Goal: Information Seeking & Learning: Learn about a topic

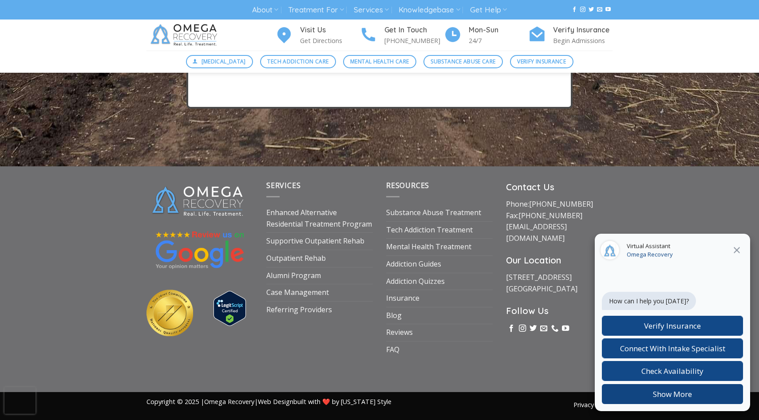
click at [681, 389] on button "Show More" at bounding box center [671, 394] width 141 height 20
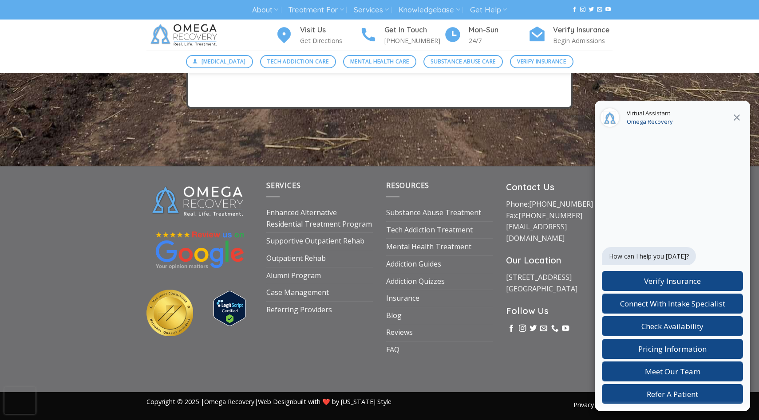
click at [735, 115] on icon at bounding box center [736, 117] width 11 height 11
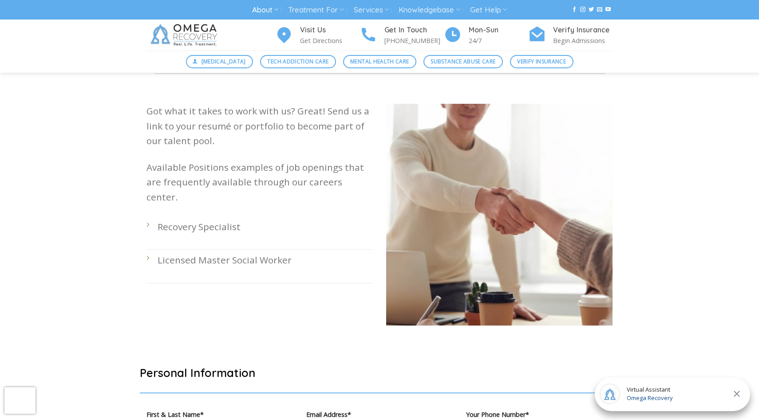
scroll to position [230, 0]
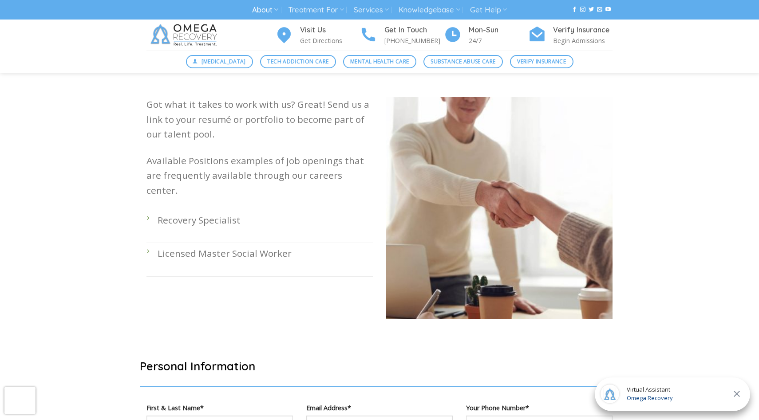
click at [210, 213] on p "Recovery Specialist" at bounding box center [264, 220] width 215 height 15
click at [206, 213] on p "Recovery Specialist" at bounding box center [264, 220] width 215 height 15
click at [172, 213] on p "Recovery Specialist" at bounding box center [264, 220] width 215 height 15
click at [162, 213] on p "Recovery Specialist" at bounding box center [264, 220] width 215 height 15
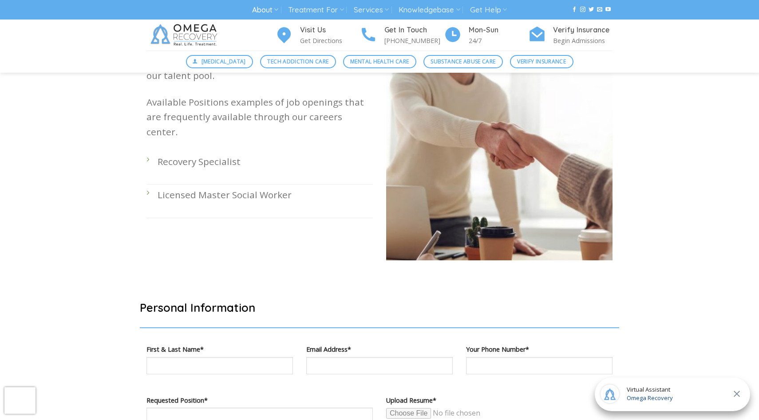
scroll to position [282, 0]
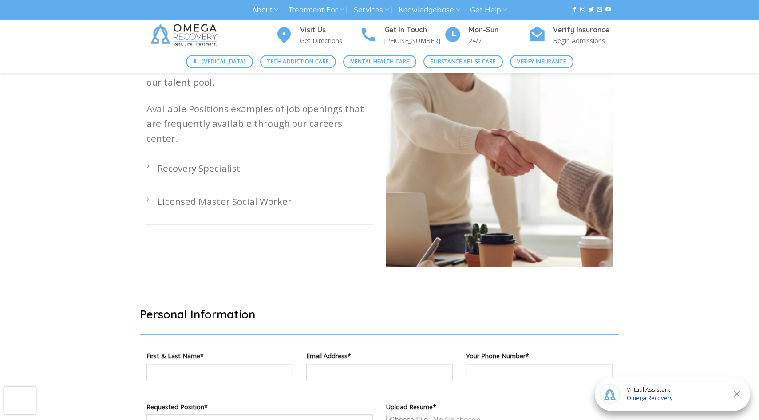
click at [149, 158] on li "Recovery Specialist" at bounding box center [259, 174] width 226 height 33
click at [182, 194] on p "Licensed Master Social Worker" at bounding box center [264, 201] width 215 height 15
click at [188, 196] on li "Licensed Master Social Worker" at bounding box center [259, 207] width 226 height 33
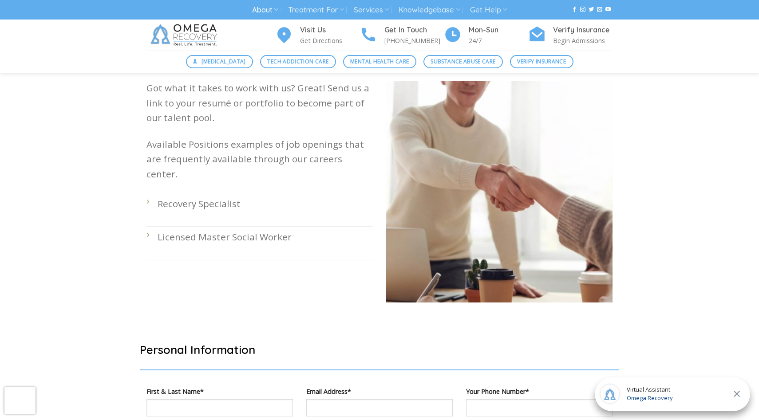
scroll to position [242, 0]
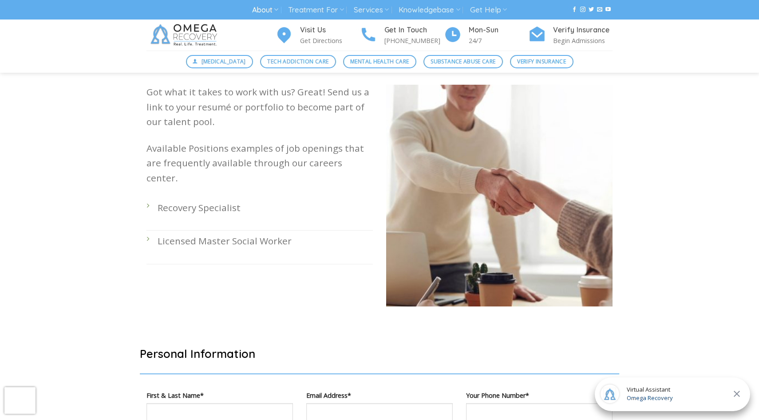
click at [188, 200] on p "Recovery Specialist" at bounding box center [264, 207] width 215 height 15
click at [192, 234] on p "Licensed Master Social Worker" at bounding box center [264, 241] width 215 height 15
